Goal: Find specific page/section: Find specific page/section

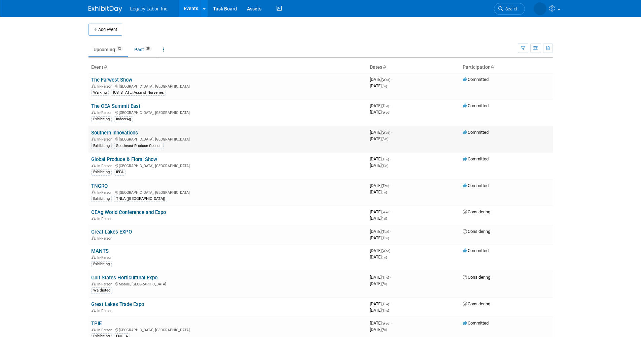
click at [115, 129] on td "Southern Innovations In-Person Charlotte, NC Exhibiting Southeast Produce Counc…" at bounding box center [228, 139] width 279 height 27
click at [115, 131] on link "Southern Innovations" at bounding box center [114, 133] width 47 height 6
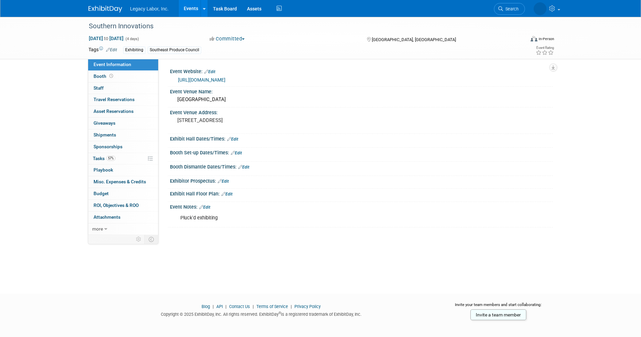
click at [225, 79] on link "[URL][DOMAIN_NAME]" at bounding box center [201, 79] width 47 height 5
click at [112, 154] on link "57% Tasks 57%" at bounding box center [123, 158] width 70 height 11
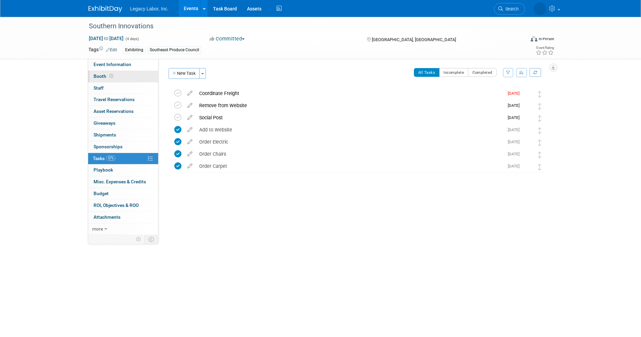
click at [119, 77] on link "Booth" at bounding box center [123, 76] width 70 height 11
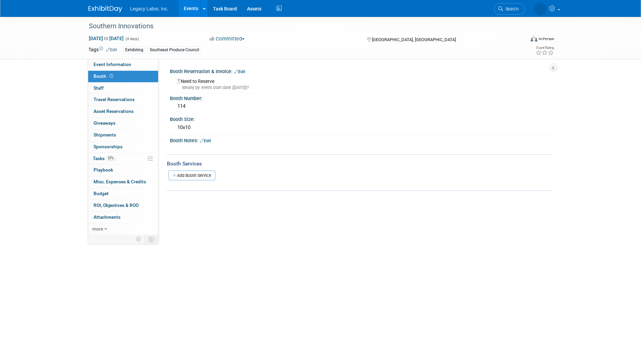
click at [133, 72] on link "Booth" at bounding box center [123, 76] width 70 height 11
click at [134, 66] on link "Event Information" at bounding box center [123, 64] width 70 height 11
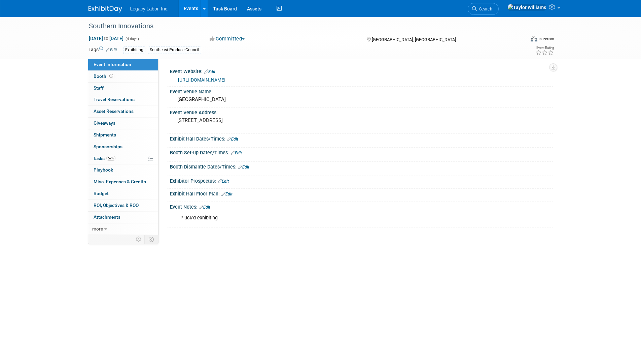
click at [226, 80] on link "[URL][DOMAIN_NAME]" at bounding box center [201, 79] width 47 height 5
